Goal: Navigation & Orientation: Find specific page/section

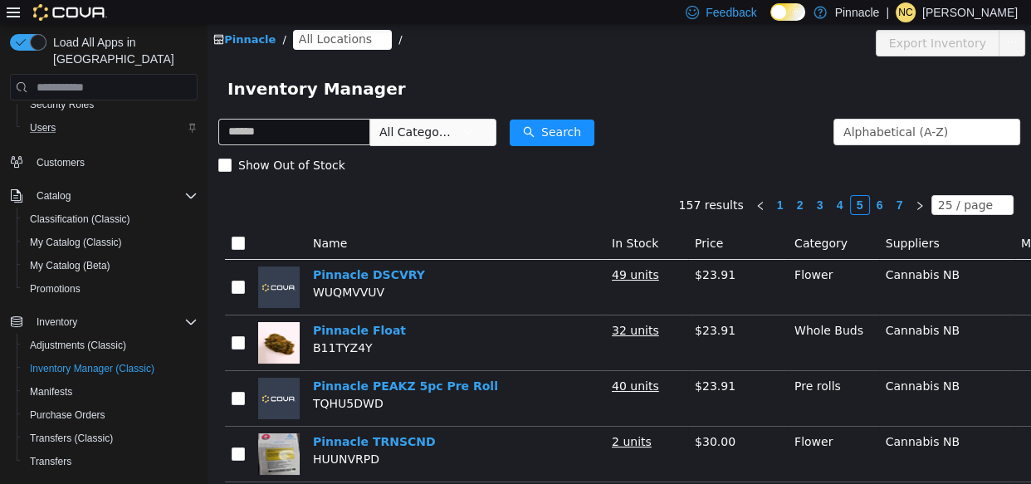
click at [69, 118] on div "Users" at bounding box center [110, 128] width 174 height 20
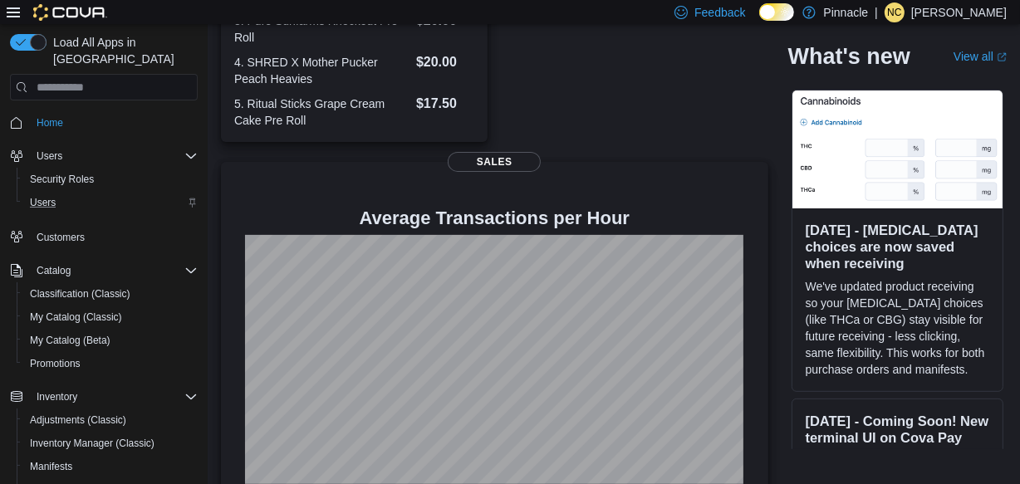
click at [86, 193] on div "Users" at bounding box center [110, 203] width 174 height 20
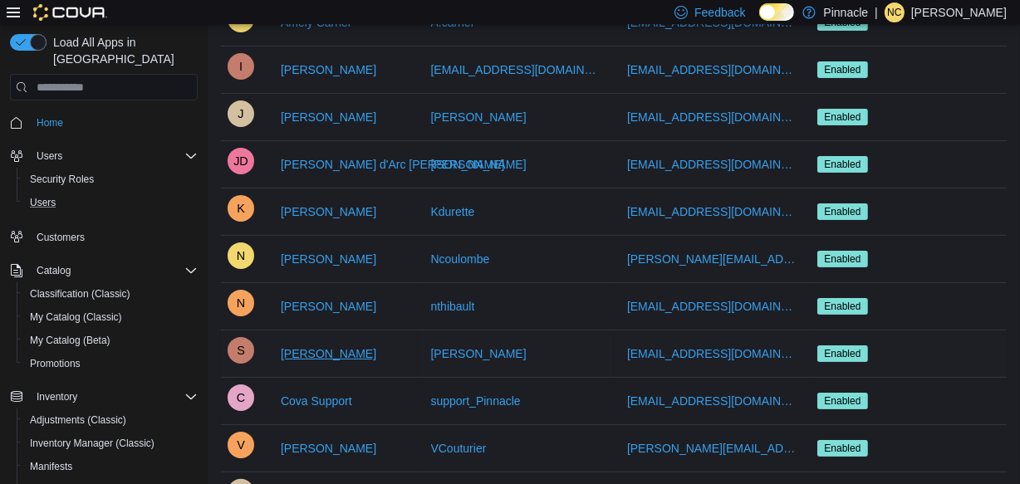
scroll to position [287, 0]
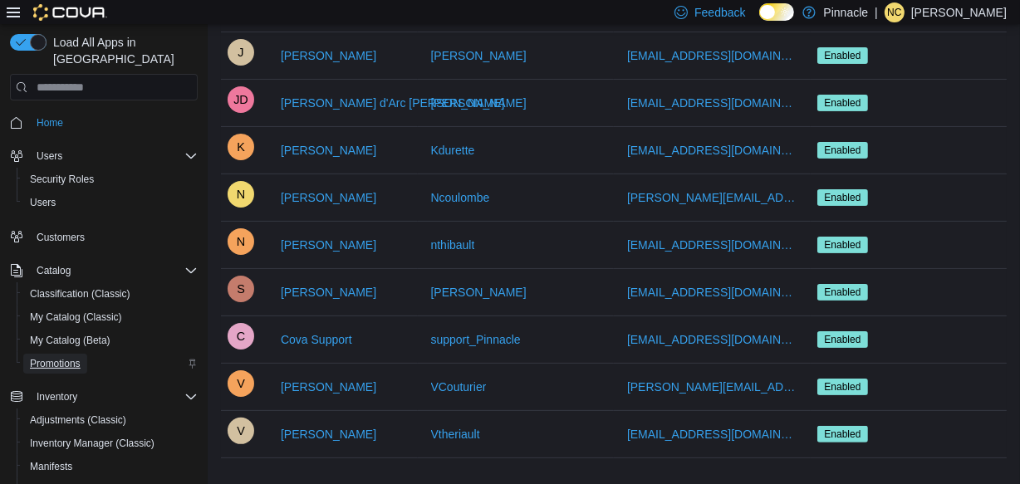
click at [70, 357] on span "Promotions" at bounding box center [55, 363] width 51 height 13
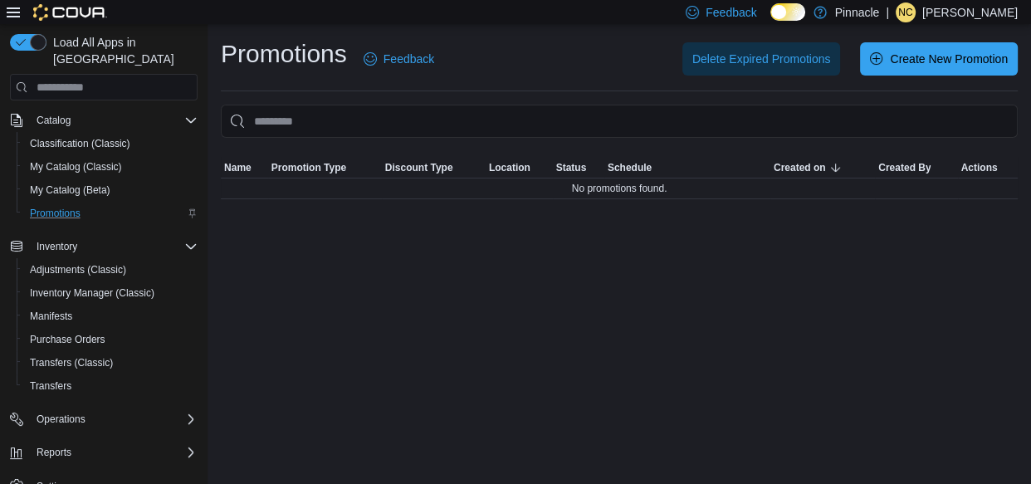
scroll to position [154, 0]
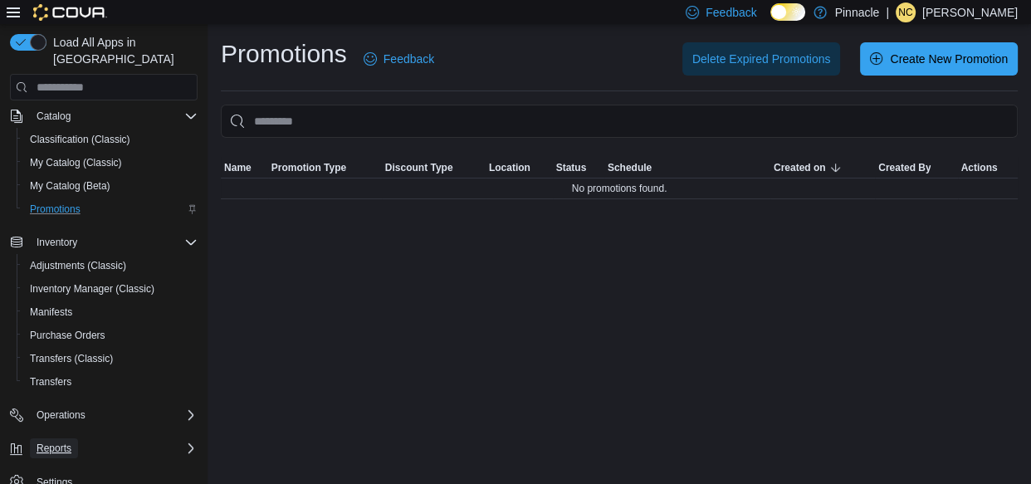
click at [76, 438] on button "Reports" at bounding box center [54, 448] width 48 height 20
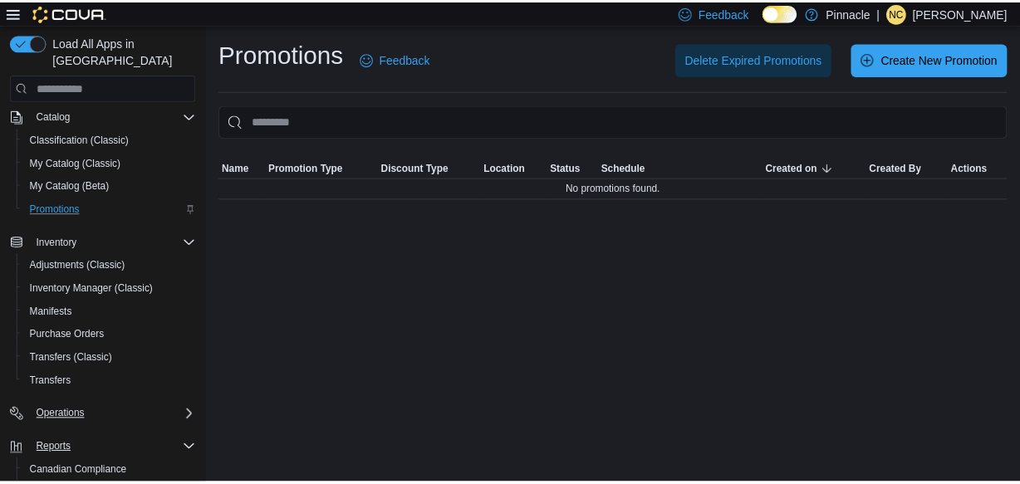
scroll to position [230, 0]
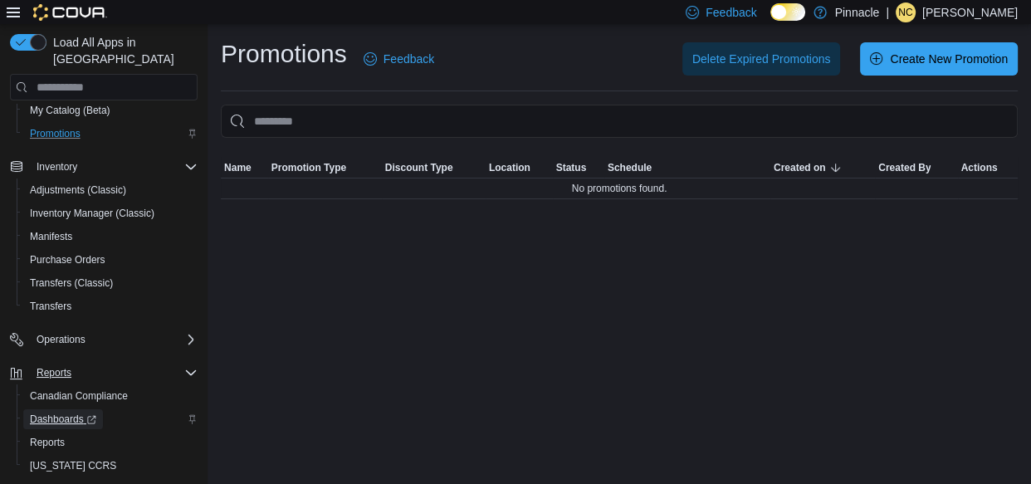
click at [64, 413] on span "Dashboards" at bounding box center [63, 419] width 66 height 13
click at [57, 104] on span "My Catalog (Beta)" at bounding box center [70, 110] width 81 height 13
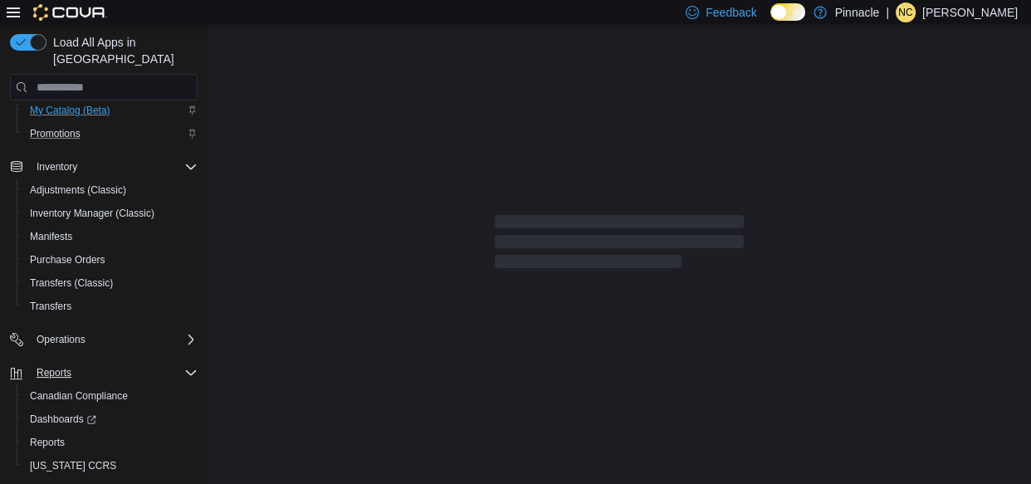
select select "**********"
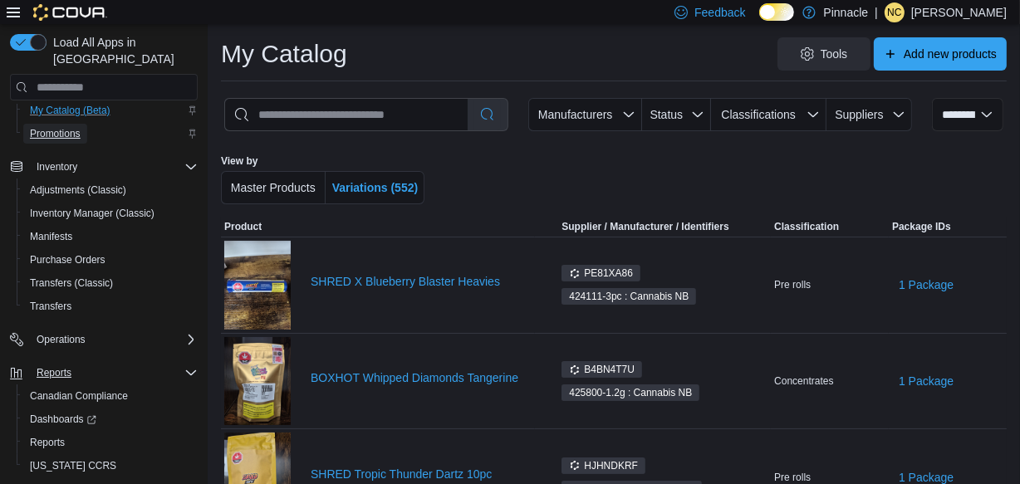
click at [70, 127] on span "Promotions" at bounding box center [55, 133] width 51 height 13
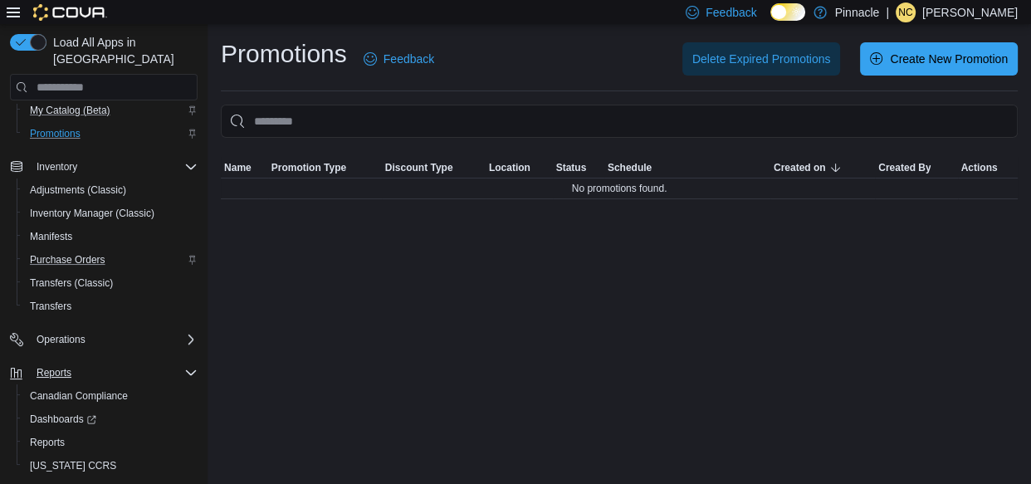
scroll to position [3, 0]
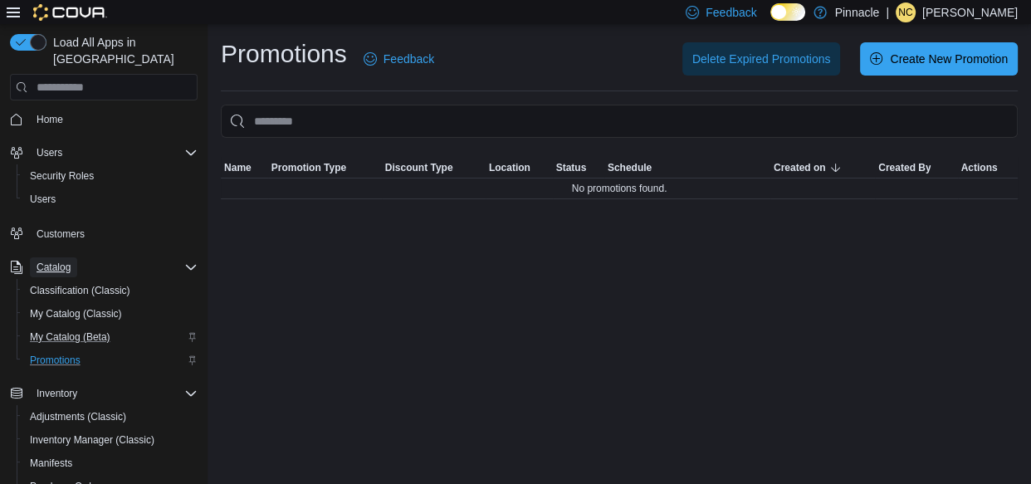
click at [75, 257] on button "Catalog" at bounding box center [53, 267] width 47 height 20
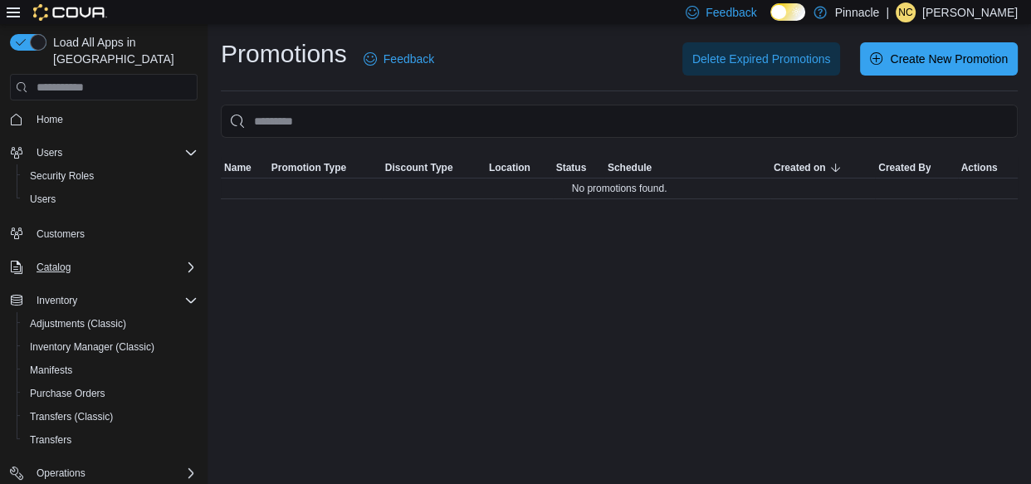
click at [77, 257] on div "Catalog" at bounding box center [114, 267] width 168 height 20
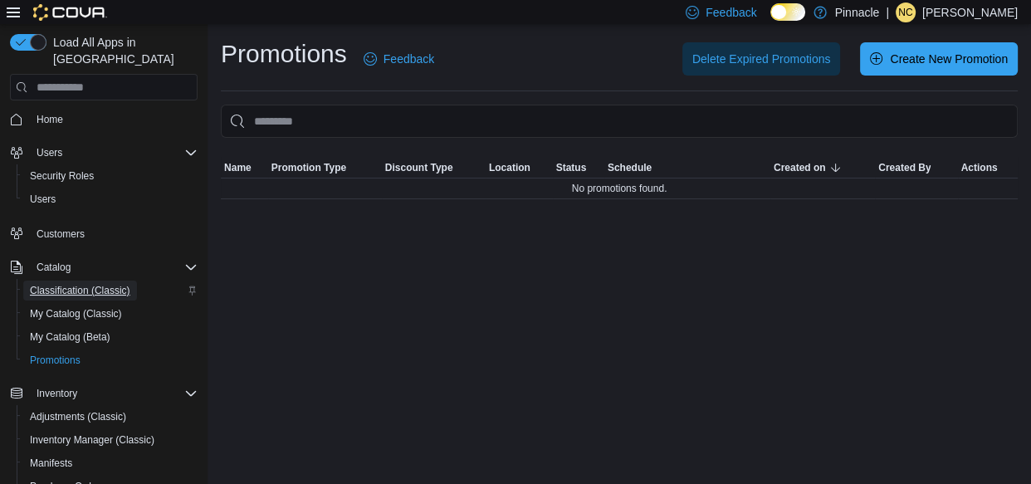
click at [100, 281] on span "Classification (Classic)" at bounding box center [80, 291] width 100 height 20
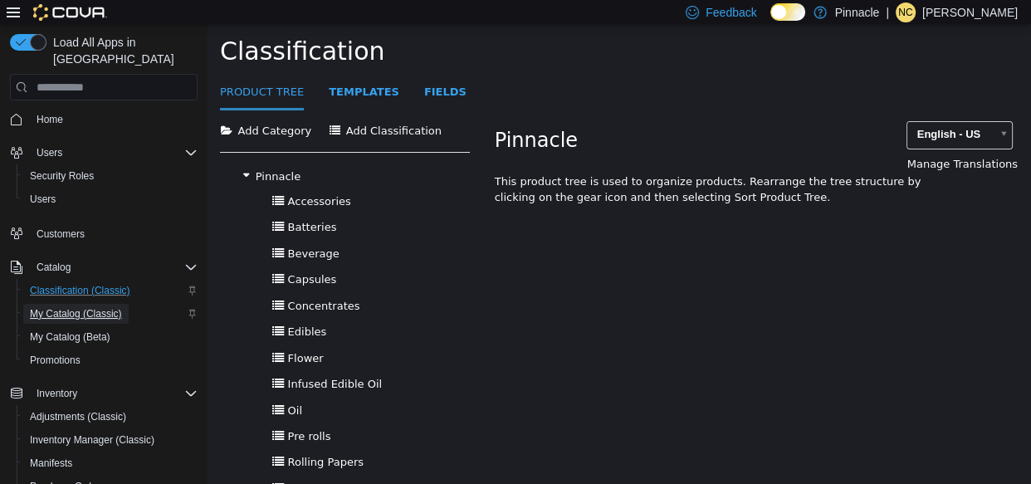
click at [74, 307] on span "My Catalog (Classic)" at bounding box center [76, 313] width 92 height 13
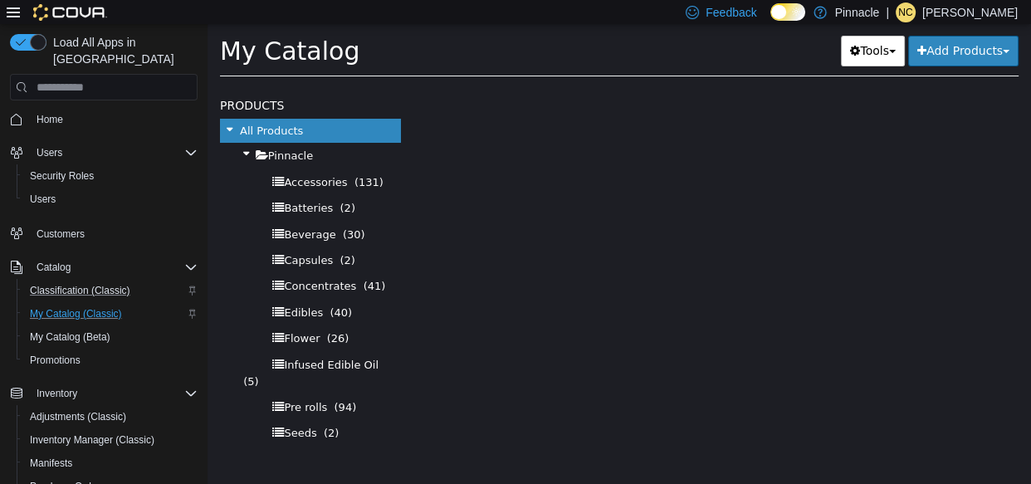
select select "**********"
